Goal: Communication & Community: Participate in discussion

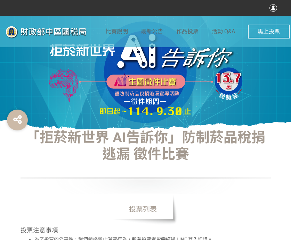
select select "vote"
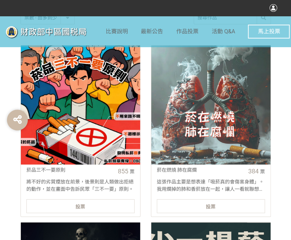
scroll to position [243, 0]
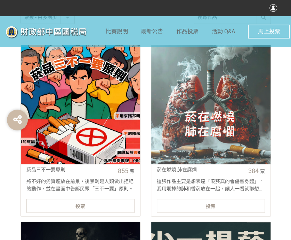
click at [104, 205] on div "投票" at bounding box center [80, 206] width 108 height 14
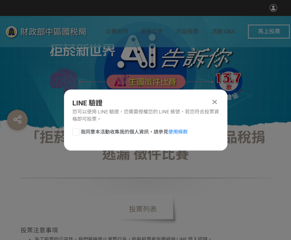
scroll to position [0, 0]
click at [72, 133] on div at bounding box center [75, 131] width 7 height 7
checkbox input "true"
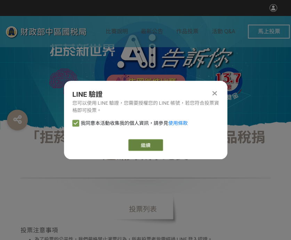
click at [152, 141] on link "繼續" at bounding box center [145, 145] width 35 height 12
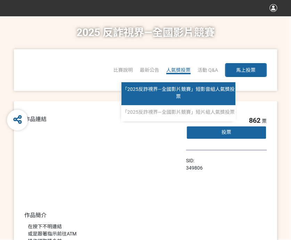
click at [174, 93] on link "「2025反詐視界—全國影片競賽」短影音組人氣獎投票" at bounding box center [178, 93] width 114 height 23
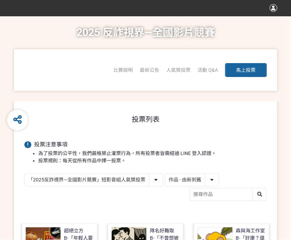
click at [186, 175] on select "作品 - 由新到舊 作品 - 由舊到新 票數 - 由多到少 票數 - 由少到多" at bounding box center [191, 180] width 53 height 12
select select "vote"
click at [165, 174] on select "作品 - 由新到舊 作品 - 由舊到新 票數 - 由多到少 票數 - 由少到多" at bounding box center [191, 180] width 53 height 12
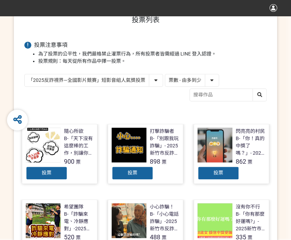
scroll to position [104, 0]
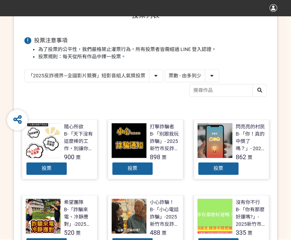
click at [221, 171] on div "投票" at bounding box center [218, 169] width 42 height 14
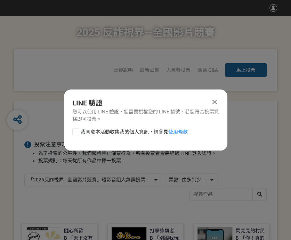
scroll to position [0, 0]
click at [75, 131] on div at bounding box center [75, 131] width 7 height 7
checkbox input "true"
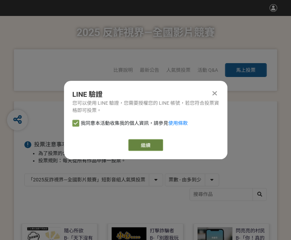
click at [153, 150] on link "繼續" at bounding box center [145, 145] width 35 height 12
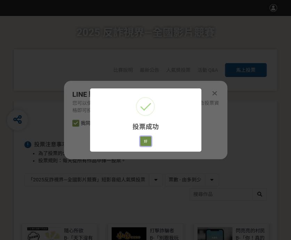
click at [146, 141] on button "好" at bounding box center [145, 141] width 11 height 10
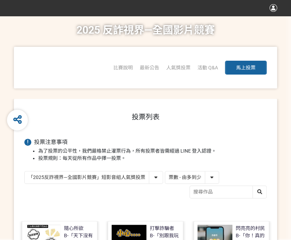
scroll to position [82, 0]
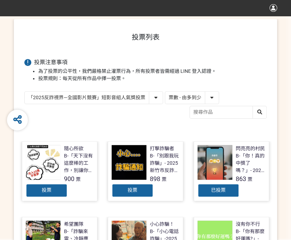
click at [127, 92] on select "「2025反詐視界—全國影片競賽」短影音組人氣獎投票 「2025反詐視界—全國影片競賽」短片組人氣獎投票" at bounding box center [94, 98] width 138 height 12
select select "13146"
click at [25, 92] on select "「2025反詐視界—全國影片競賽」短影音組人氣獎投票 「2025反詐視界—全國影片競賽」短片組人氣獎投票" at bounding box center [94, 98] width 138 height 12
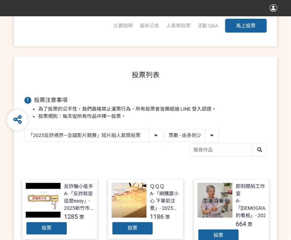
scroll to position [69, 0]
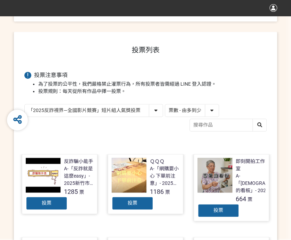
drag, startPoint x: 130, startPoint y: 201, endPoint x: 100, endPoint y: 198, distance: 29.8
click at [130, 201] on span "投票" at bounding box center [132, 203] width 10 height 6
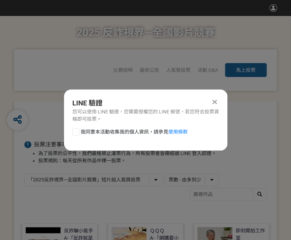
click at [77, 133] on div at bounding box center [75, 131] width 7 height 7
checkbox input "true"
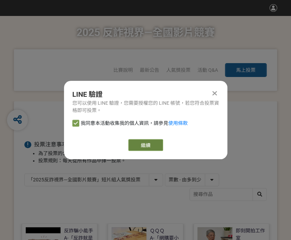
click at [134, 149] on link "繼續" at bounding box center [145, 145] width 35 height 12
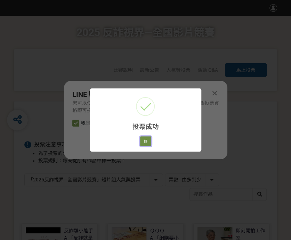
click at [147, 141] on button "好" at bounding box center [145, 141] width 11 height 10
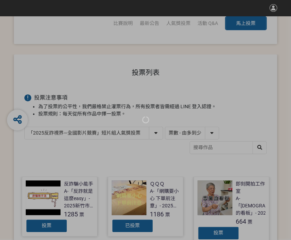
scroll to position [61, 0]
